Goal: Information Seeking & Learning: Check status

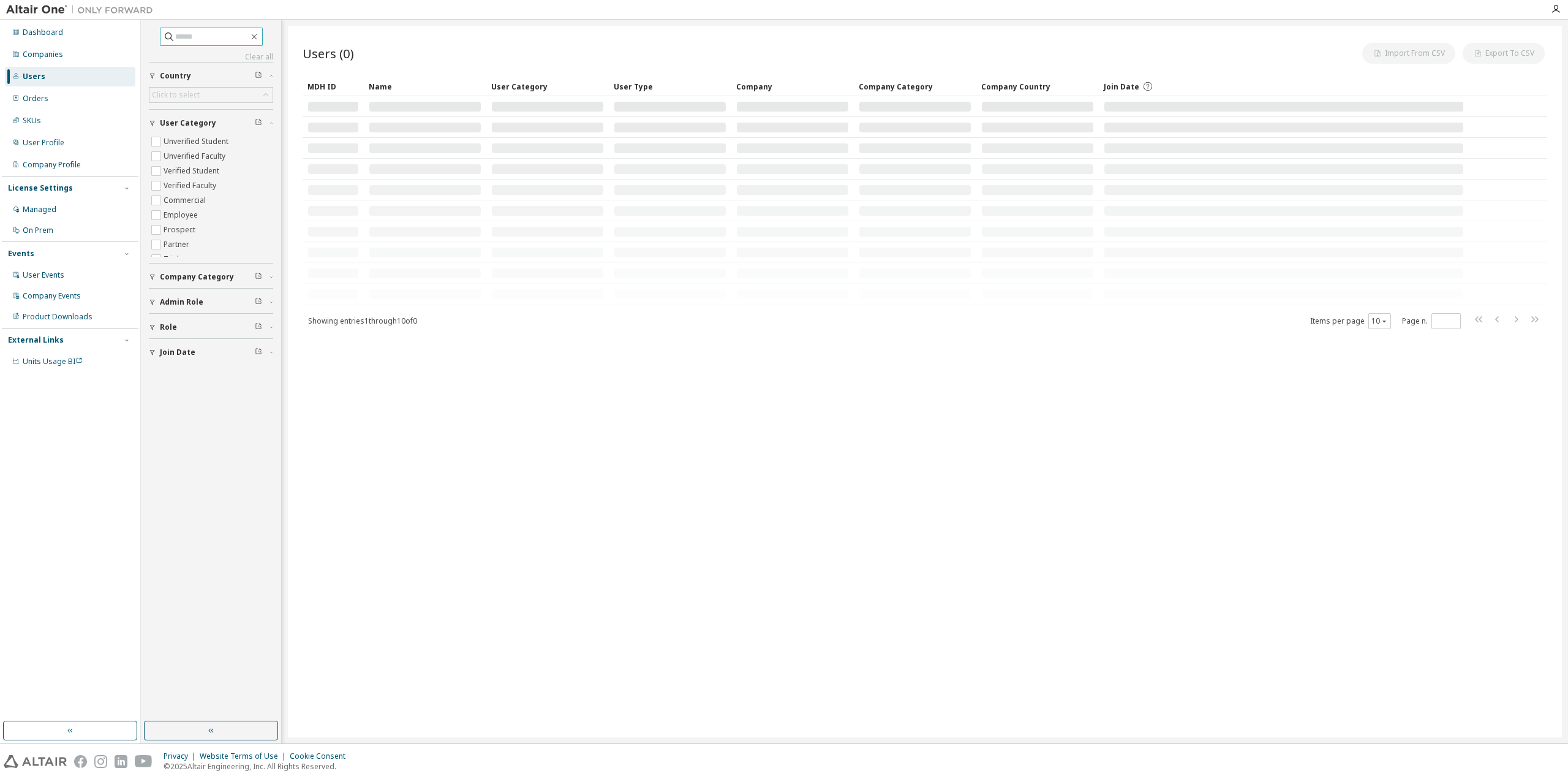
click at [198, 43] on span at bounding box center [211, 37] width 103 height 18
click at [198, 40] on input "text" at bounding box center [212, 36] width 74 height 12
paste input "**********"
type input "**********"
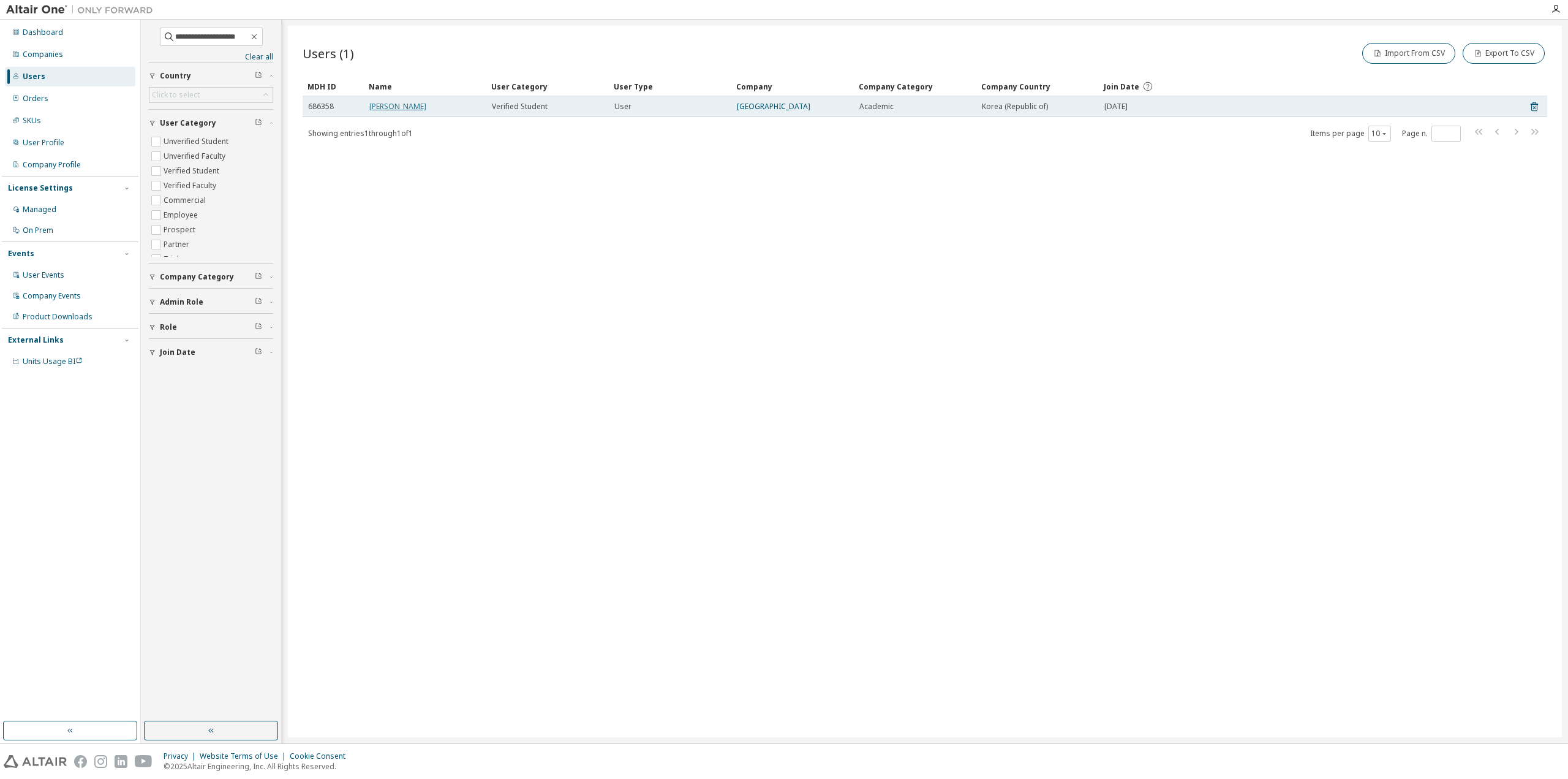
click at [382, 111] on link "[PERSON_NAME]" at bounding box center [398, 106] width 57 height 11
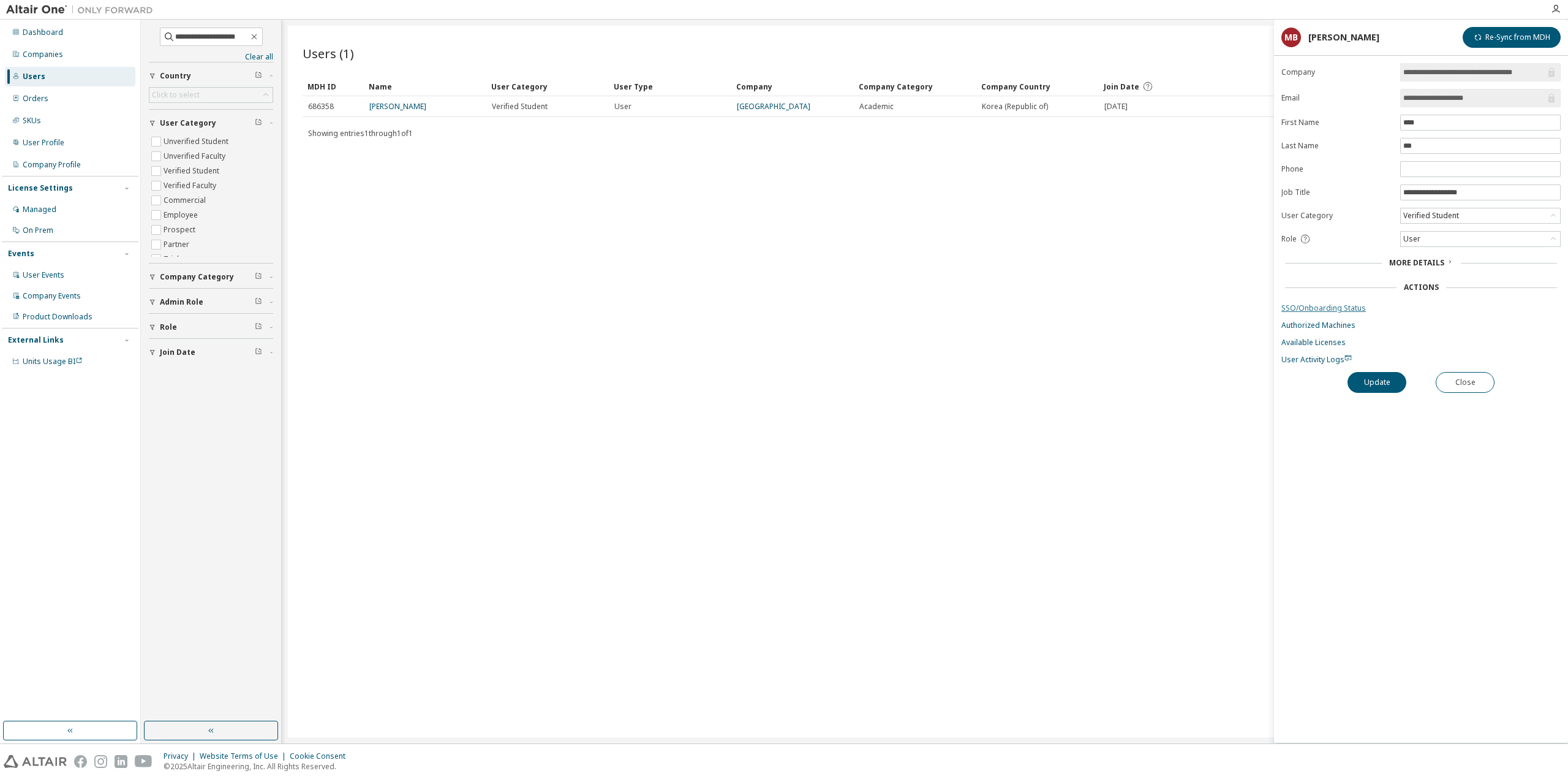
click at [1322, 304] on link "SSO/Onboarding Status" at bounding box center [1421, 308] width 279 height 10
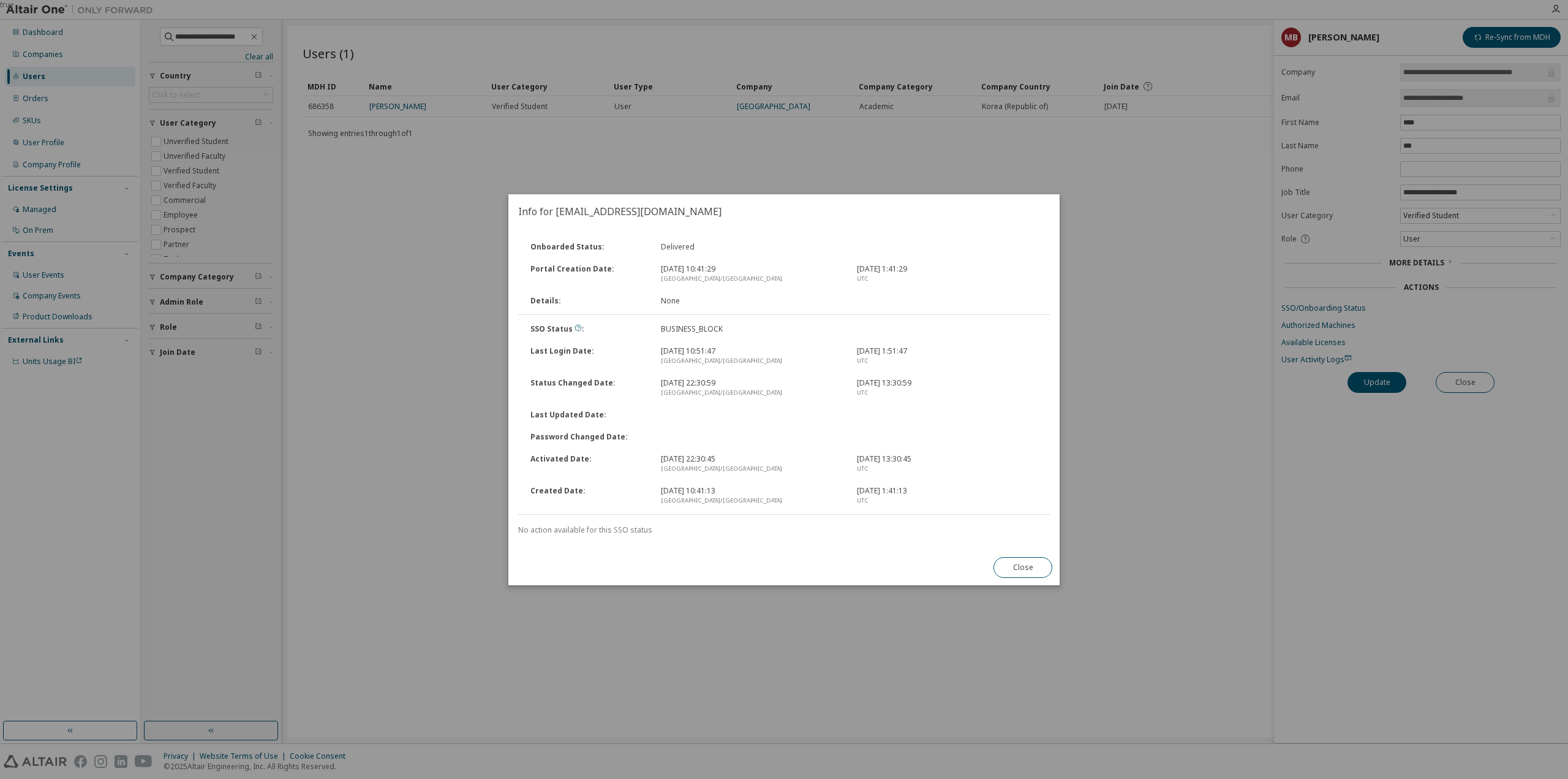
click at [747, 369] on div "Last Login Date : [DATE] 10:51:47 [GEOGRAPHIC_DATA]/[GEOGRAPHIC_DATA] [DATE] 1:…" at bounding box center [784, 356] width 534 height 32
click at [575, 327] on icon at bounding box center [578, 328] width 7 height 7
click at [906, 264] on div "Portal Creation Date : [DATE] 10:41:29 [GEOGRAPHIC_DATA]/[GEOGRAPHIC_DATA] [DAT…" at bounding box center [784, 274] width 534 height 32
click at [1033, 572] on button "Close" at bounding box center [1023, 567] width 59 height 20
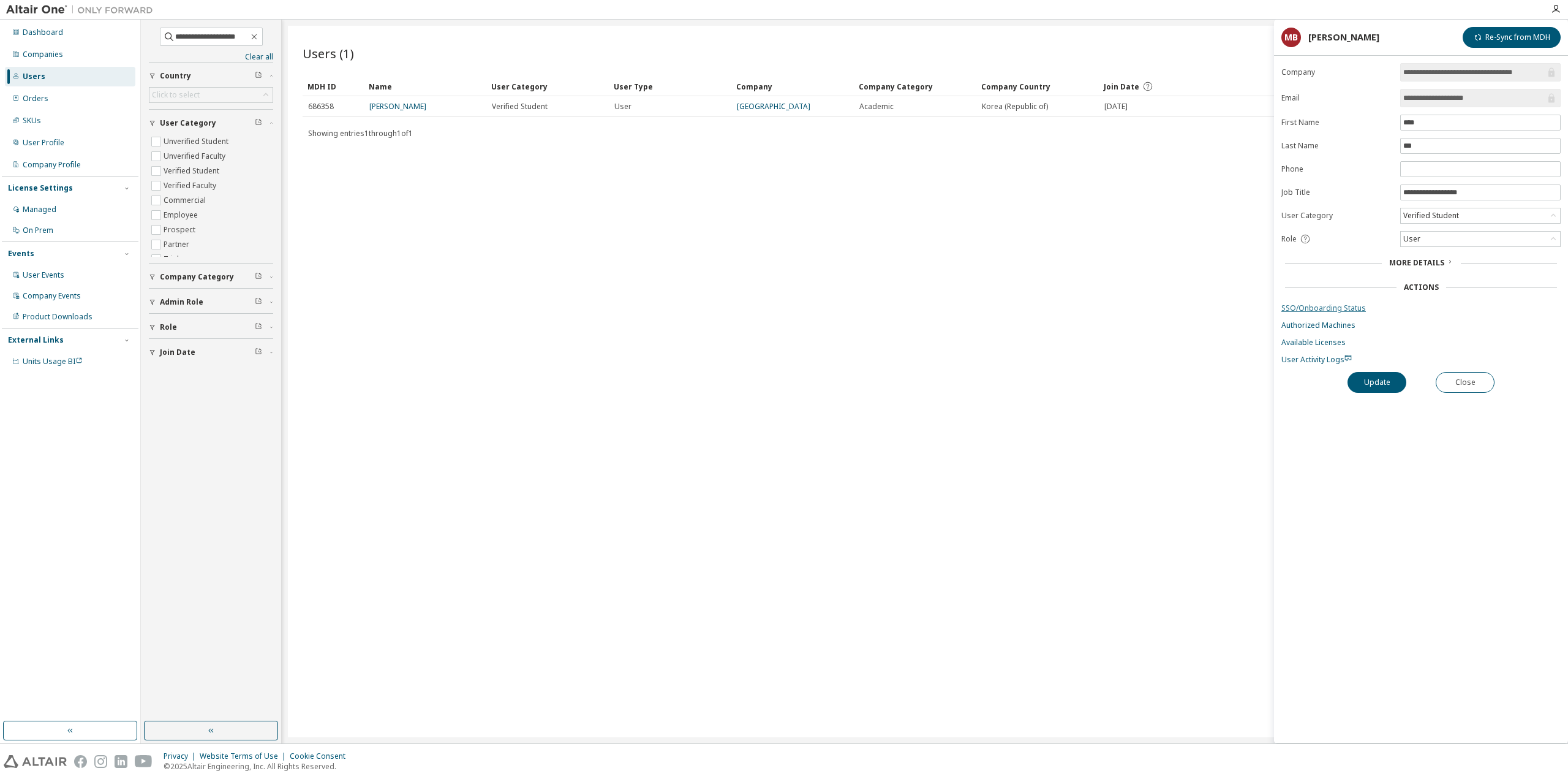
click at [1306, 305] on link "SSO/Onboarding Status" at bounding box center [1421, 308] width 279 height 10
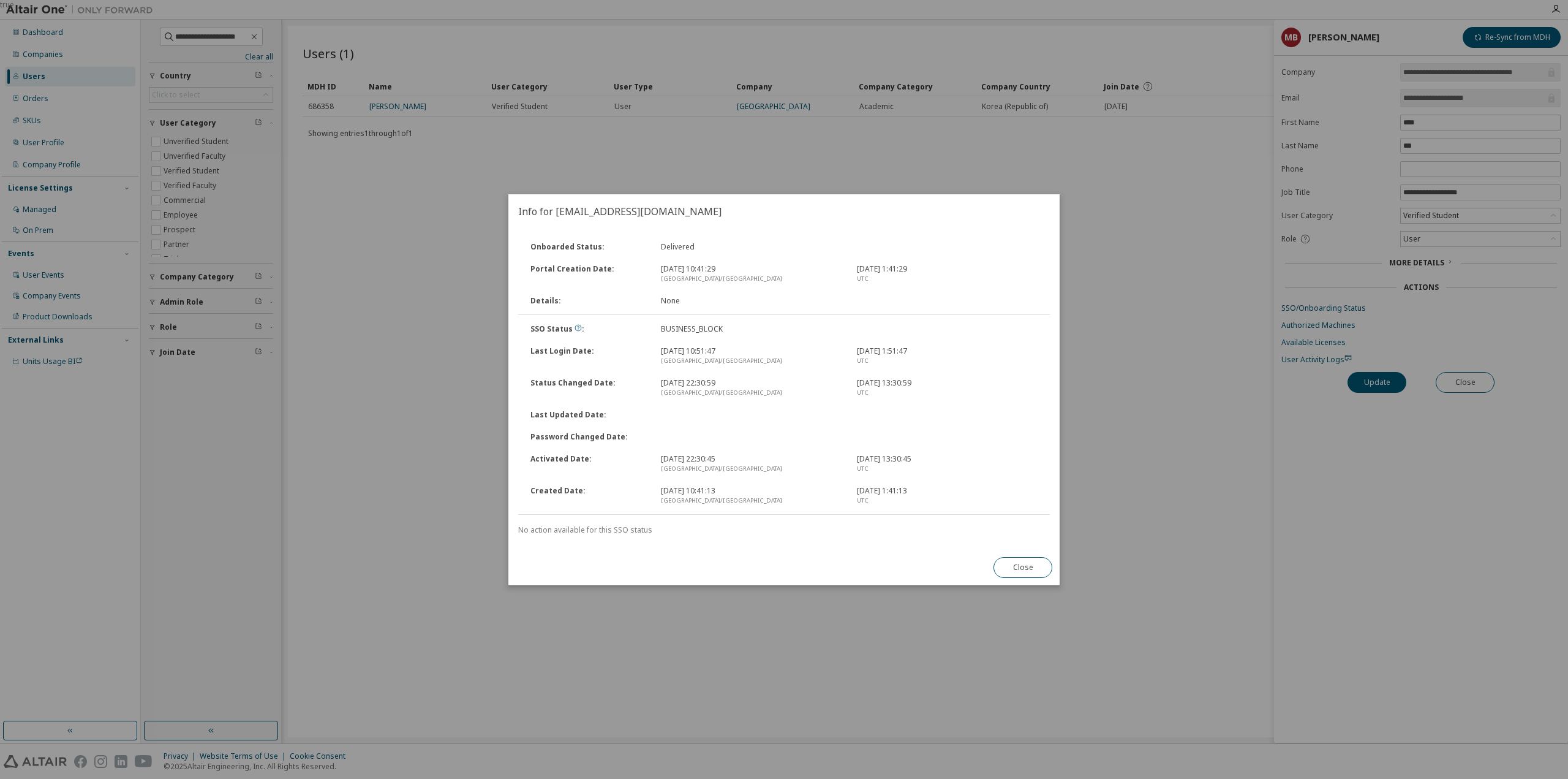
click at [692, 328] on div "BUSINESS_BLOCK" at bounding box center [751, 329] width 196 height 10
copy div "BUSINESS_BLOCK"
click at [1010, 569] on button "Close" at bounding box center [1023, 567] width 59 height 20
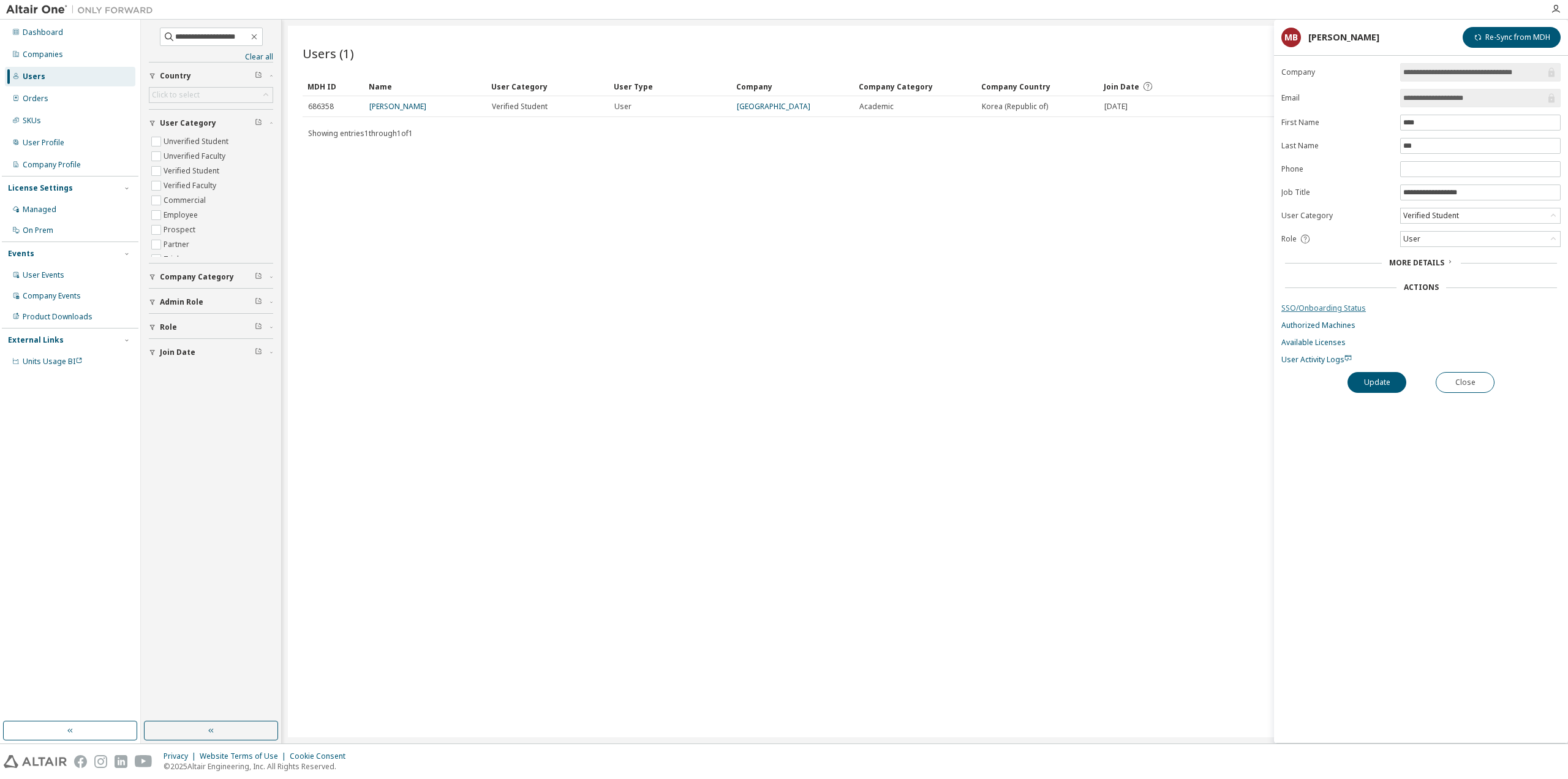
click at [1288, 303] on link "SSO/Onboarding Status" at bounding box center [1421, 308] width 279 height 10
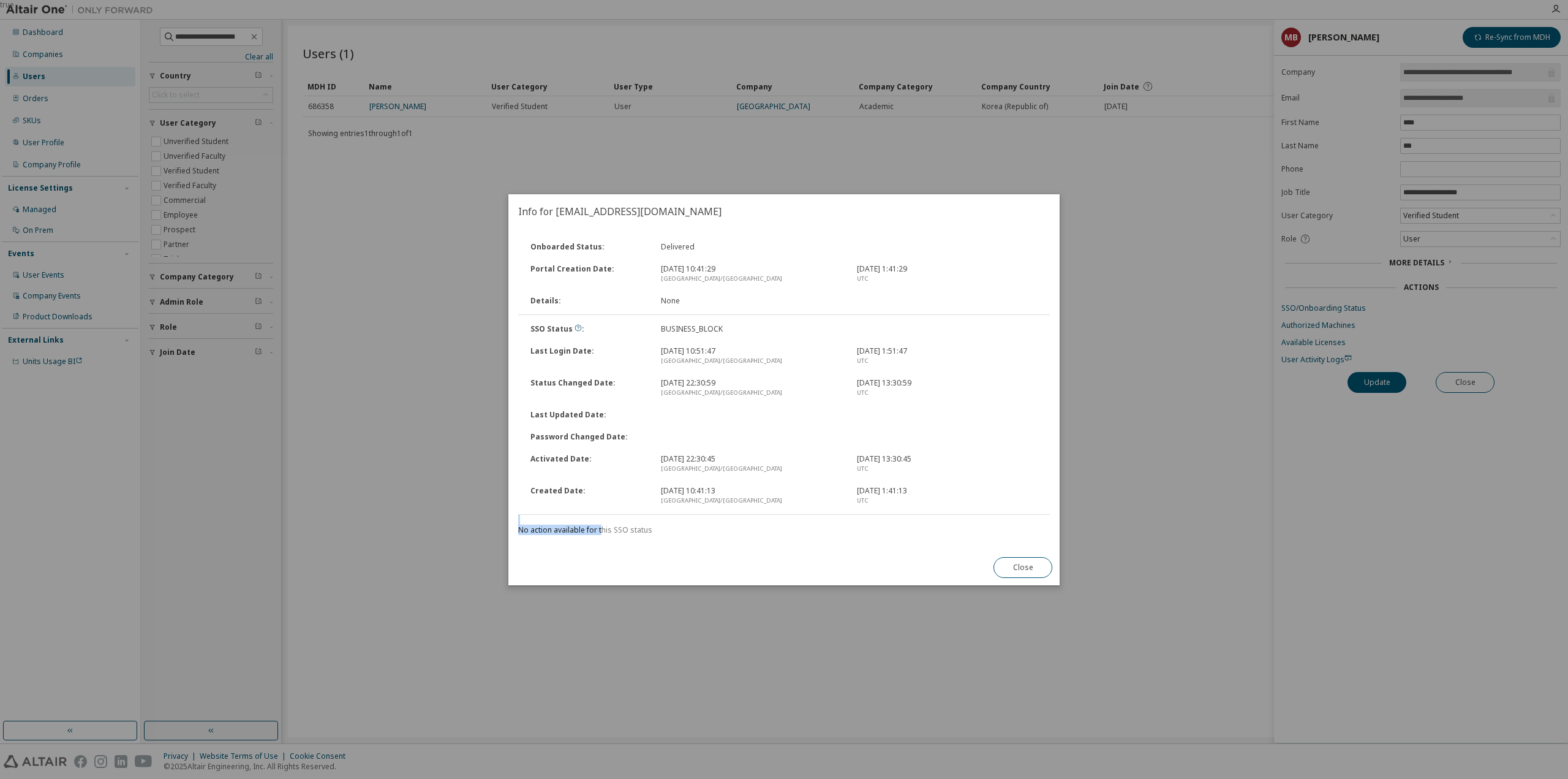
drag, startPoint x: 560, startPoint y: 521, endPoint x: 604, endPoint y: 535, distance: 46.2
click at [604, 535] on div "Onboarded Status : Delivered Portal Creation Date : [DATE] 10:41:29 [GEOGRAPHIC…" at bounding box center [784, 389] width 551 height 321
click at [1030, 566] on button "Close" at bounding box center [1023, 567] width 59 height 20
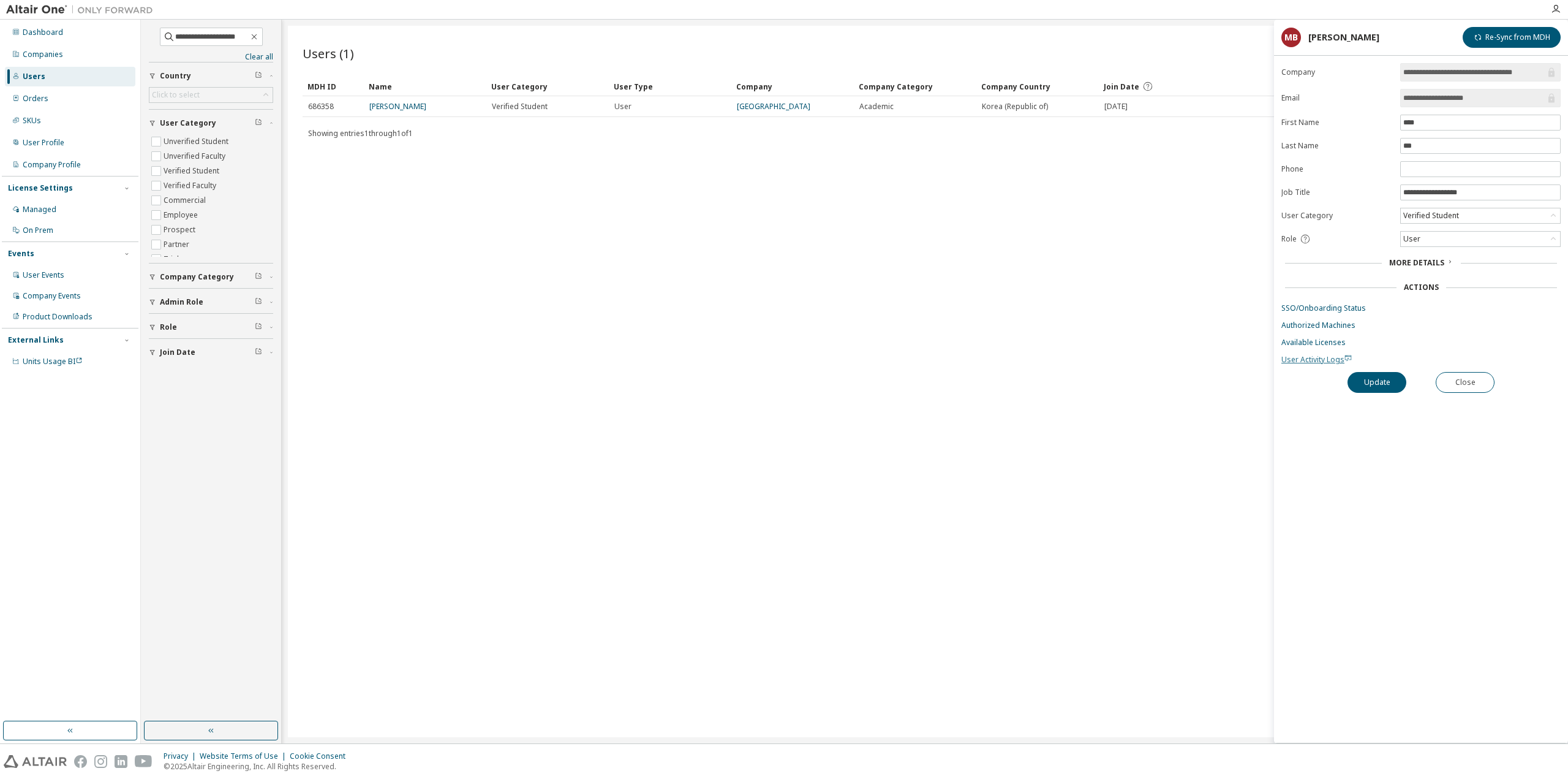
click at [1321, 355] on span "User Activity Logs" at bounding box center [1317, 359] width 70 height 11
click at [776, 107] on link "[GEOGRAPHIC_DATA]" at bounding box center [774, 106] width 74 height 11
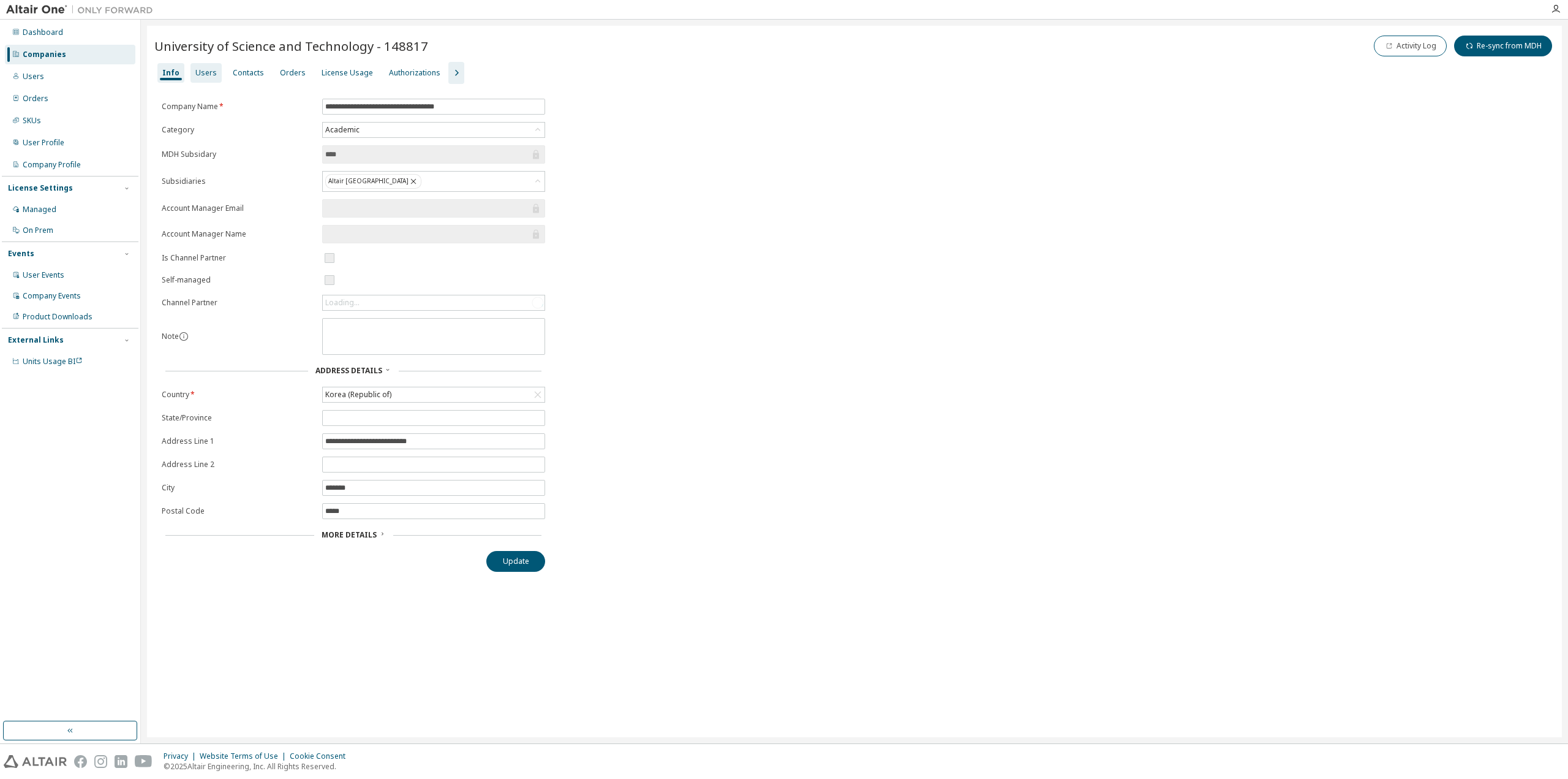
click at [209, 71] on div "Users" at bounding box center [206, 73] width 21 height 10
